Goal: Information Seeking & Learning: Find specific fact

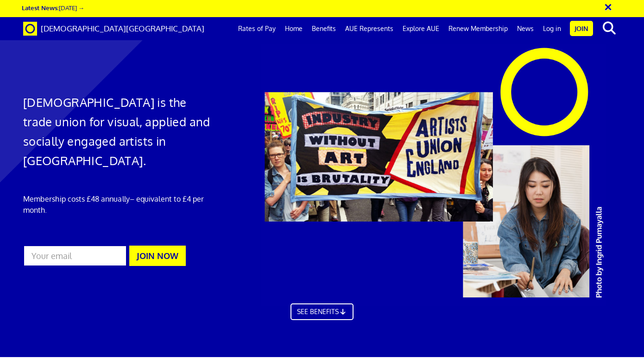
scroll to position [0, 4]
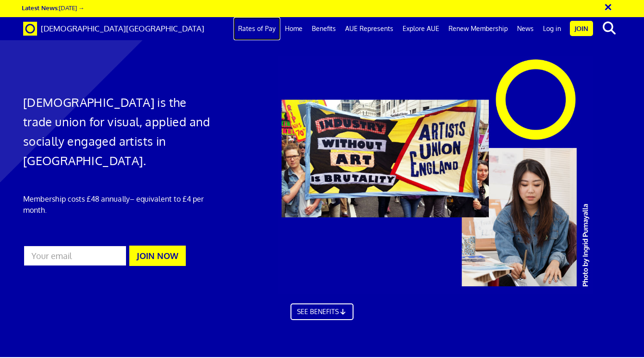
click at [265, 28] on link "Rates of Pay" at bounding box center [256, 28] width 47 height 23
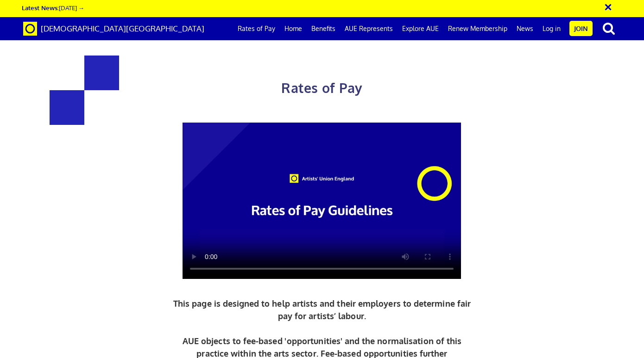
scroll to position [385, 0]
drag, startPoint x: 156, startPoint y: 222, endPoint x: 202, endPoint y: 222, distance: 45.8
copy h3 "352.01"
